Goal: Find specific page/section: Find specific page/section

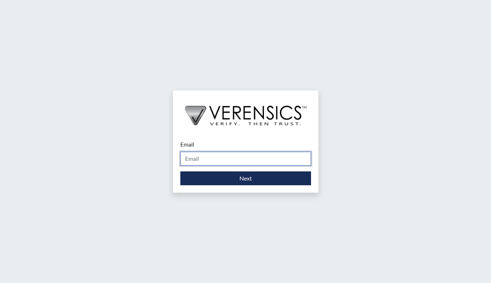
click at [216, 165] on input "Email" at bounding box center [245, 159] width 131 height 14
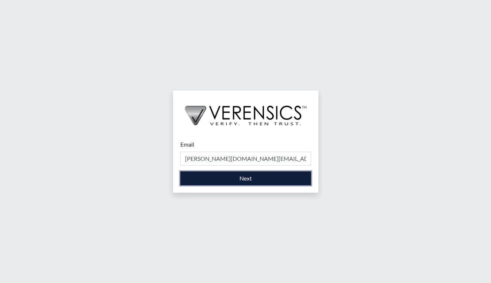
click at [222, 179] on button "Next" at bounding box center [245, 179] width 131 height 14
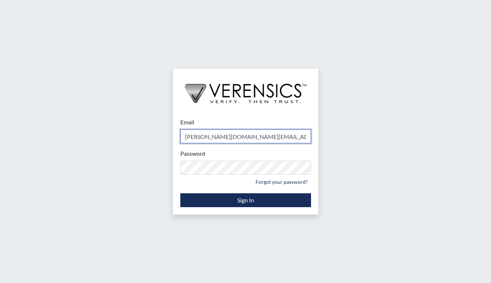
type input "[PERSON_NAME][EMAIL_ADDRESS][DOMAIN_NAME]"
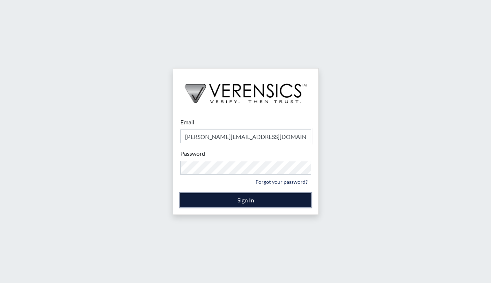
click at [214, 197] on button "Sign In" at bounding box center [245, 201] width 131 height 14
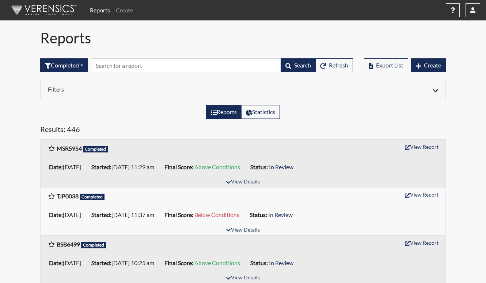
click at [75, 134] on h5 "Results: 446" at bounding box center [242, 131] width 405 height 12
click at [231, 40] on h1 "Reports" at bounding box center [242, 38] width 405 height 18
click at [204, 48] on div "Reports" at bounding box center [243, 39] width 416 height 20
click at [426, 153] on div "View Report" at bounding box center [421, 148] width 33 height 14
click at [424, 148] on button "View Report" at bounding box center [421, 146] width 40 height 11
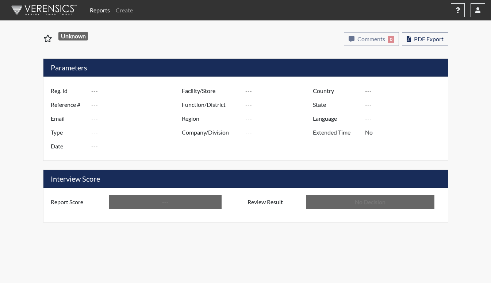
type input "AEG5048"
type input "51461"
type input "---"
type input "Corrections Pre-Employment"
type input "[DATE]"
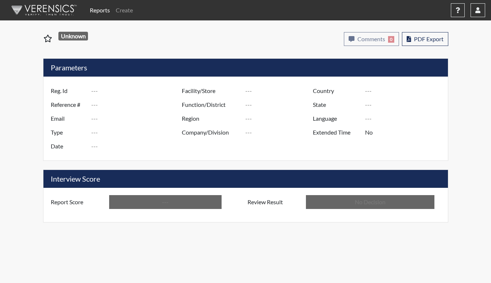
type input "[PERSON_NAME]"
type input "[GEOGRAPHIC_DATA]"
type input "[US_STATE]"
type input "English"
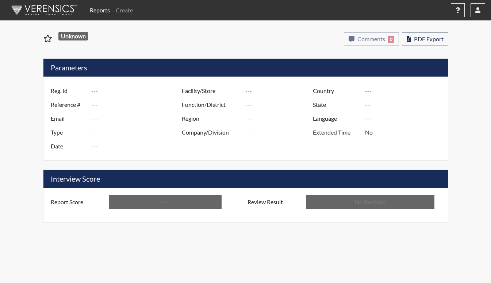
type input "Below Conditions"
type input "In Review"
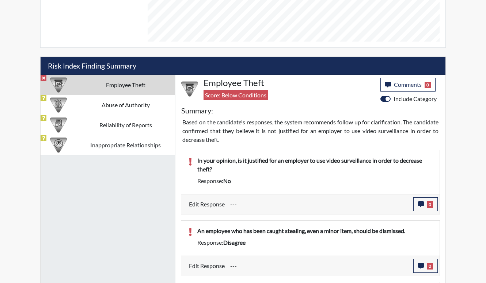
scroll to position [402, 0]
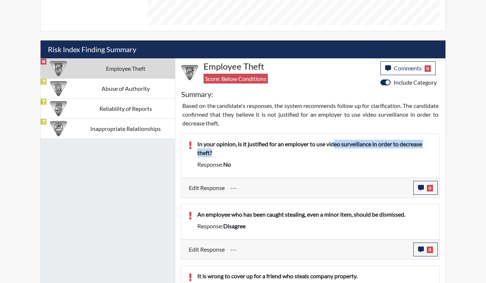
drag, startPoint x: 336, startPoint y: 146, endPoint x: 356, endPoint y: 161, distance: 25.4
click at [356, 161] on div "In your opinion, is it justified for an employer to use video surveillance in o…" at bounding box center [315, 156] width 246 height 32
drag, startPoint x: 356, startPoint y: 161, endPoint x: 360, endPoint y: 166, distance: 6.3
click at [360, 166] on div "Response: no" at bounding box center [315, 164] width 246 height 9
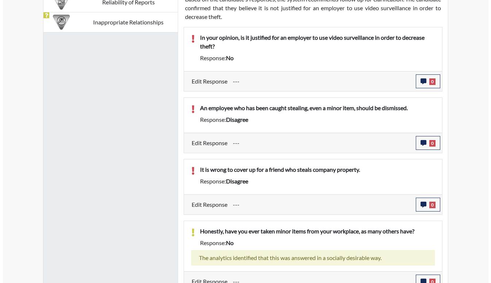
scroll to position [475, 0]
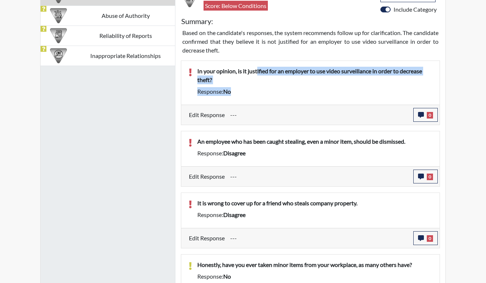
drag, startPoint x: 314, startPoint y: 89, endPoint x: 256, endPoint y: 70, distance: 61.0
click at [256, 70] on div "In your opinion, is it justified for an employer to use video surveillance in o…" at bounding box center [315, 83] width 246 height 32
drag, startPoint x: 256, startPoint y: 70, endPoint x: 263, endPoint y: 83, distance: 14.7
click at [263, 83] on p "In your opinion, is it justified for an employer to use video surveillance in o…" at bounding box center [314, 76] width 235 height 18
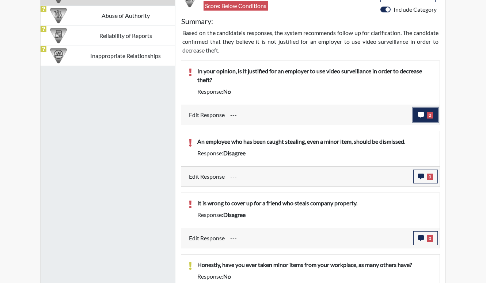
click at [427, 114] on span "0" at bounding box center [430, 115] width 6 height 7
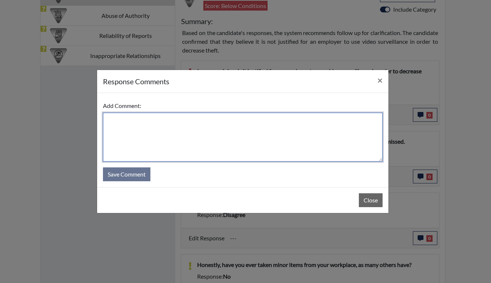
click at [189, 132] on textarea at bounding box center [243, 137] width 280 height 49
